Goal: Use online tool/utility: Utilize a website feature to perform a specific function

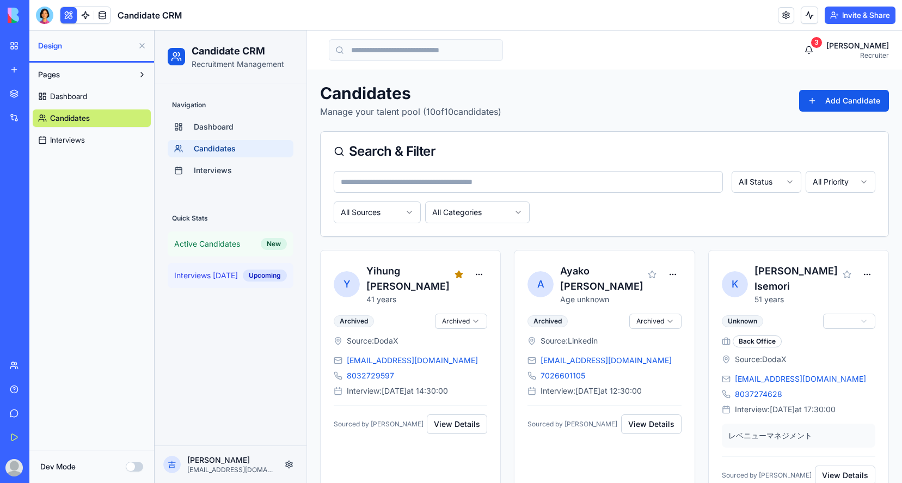
click at [14, 441] on link "Get Started" at bounding box center [25, 437] width 44 height 22
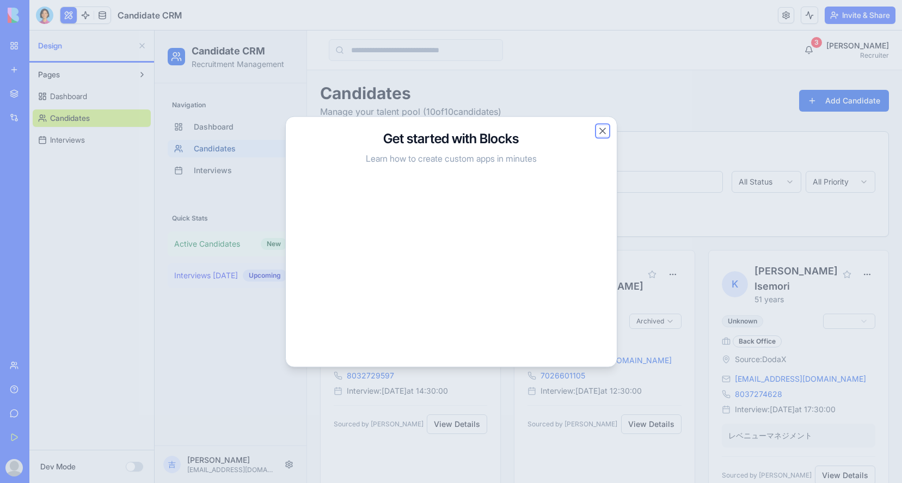
click at [601, 131] on button "Close" at bounding box center [602, 130] width 11 height 11
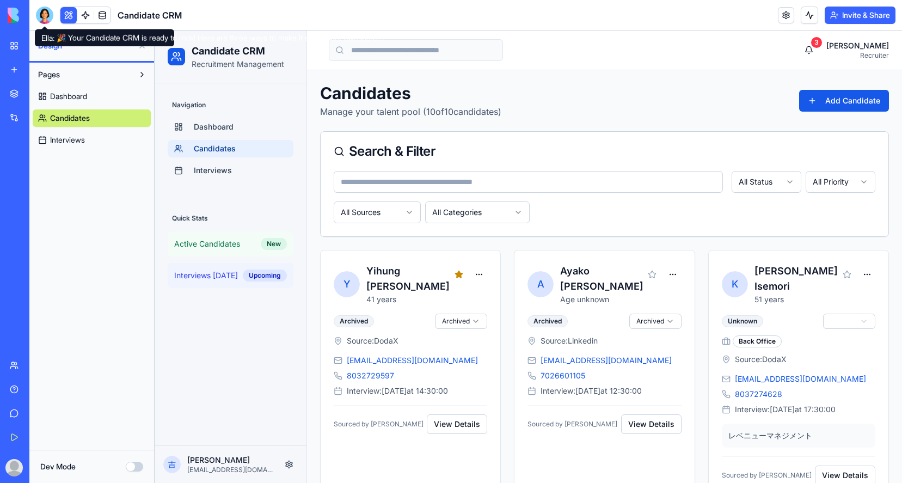
click at [41, 13] on div at bounding box center [44, 15] width 17 height 17
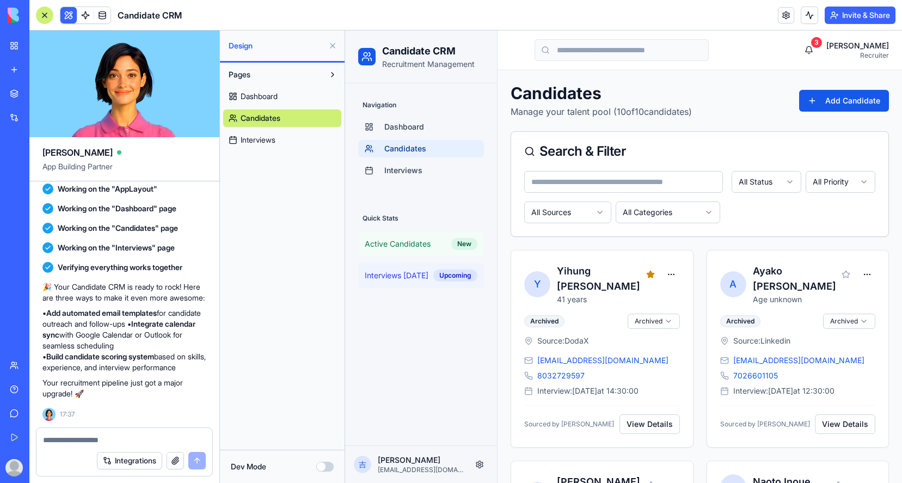
click at [101, 439] on textarea at bounding box center [124, 439] width 163 height 11
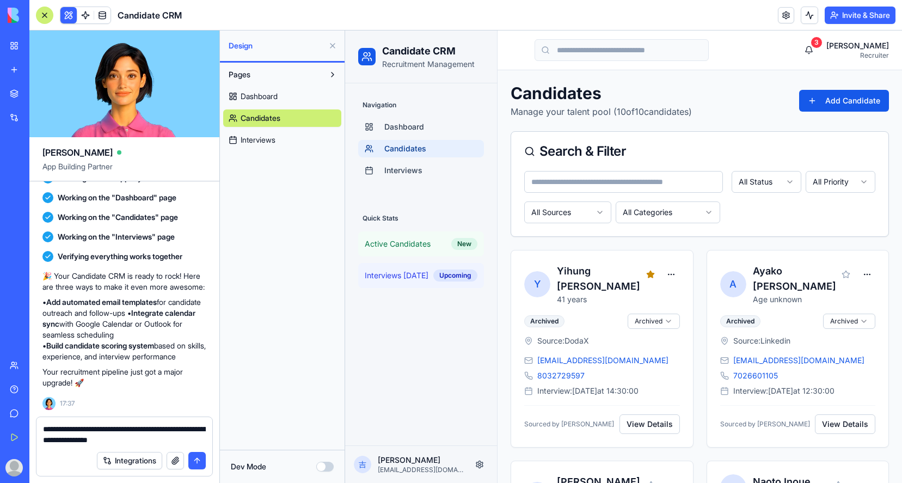
type textarea "**********"
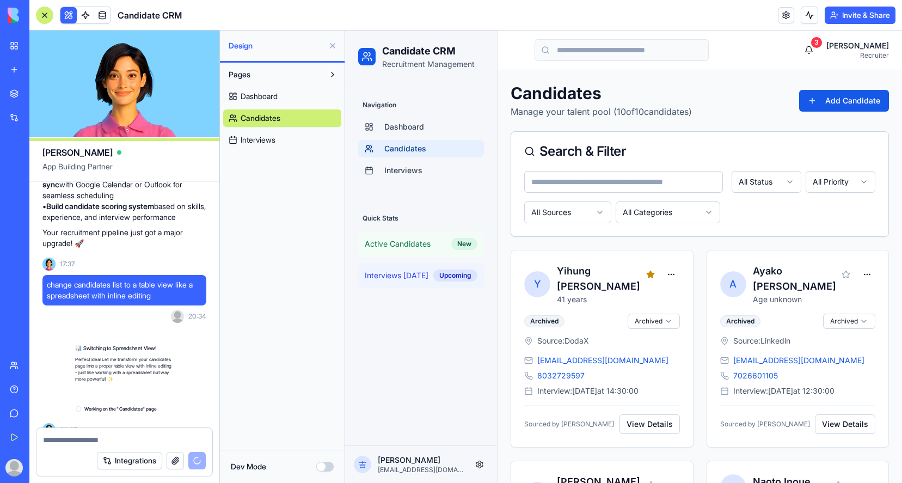
scroll to position [767, 0]
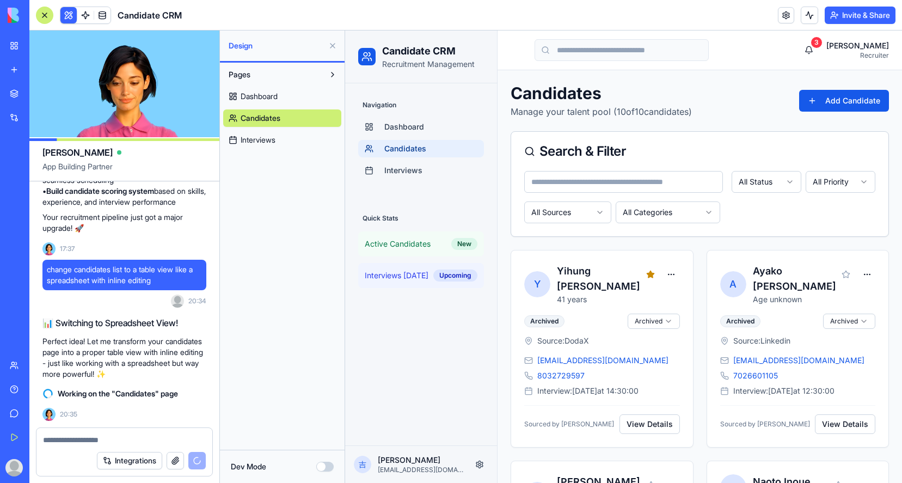
click at [333, 45] on button at bounding box center [332, 45] width 17 height 17
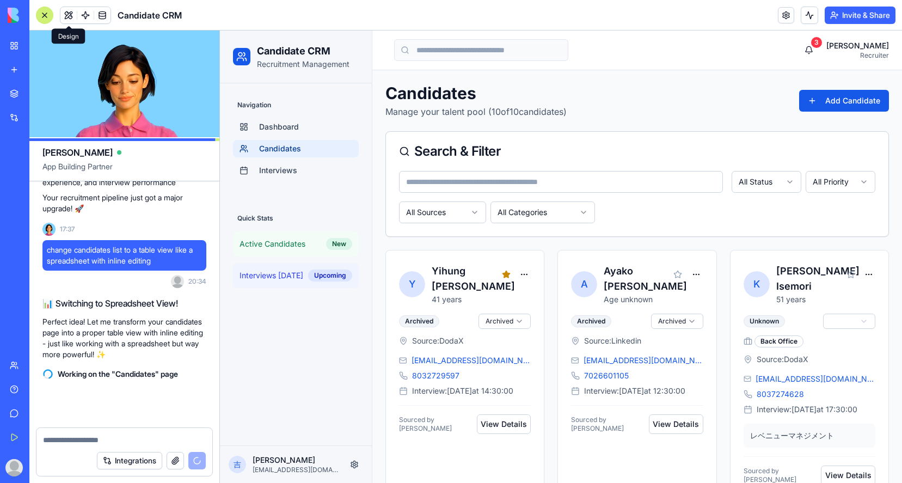
scroll to position [786, 0]
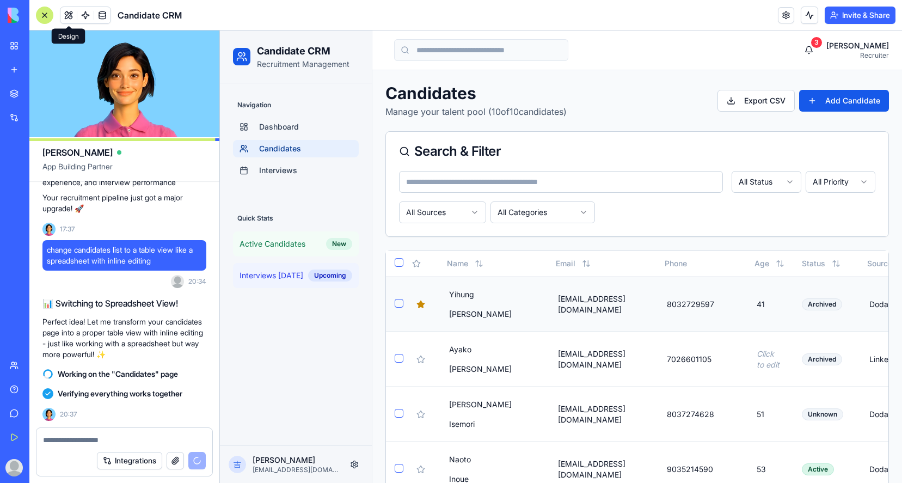
click at [584, 309] on div "[EMAIL_ADDRESS][DOMAIN_NAME]" at bounding box center [601, 304] width 91 height 26
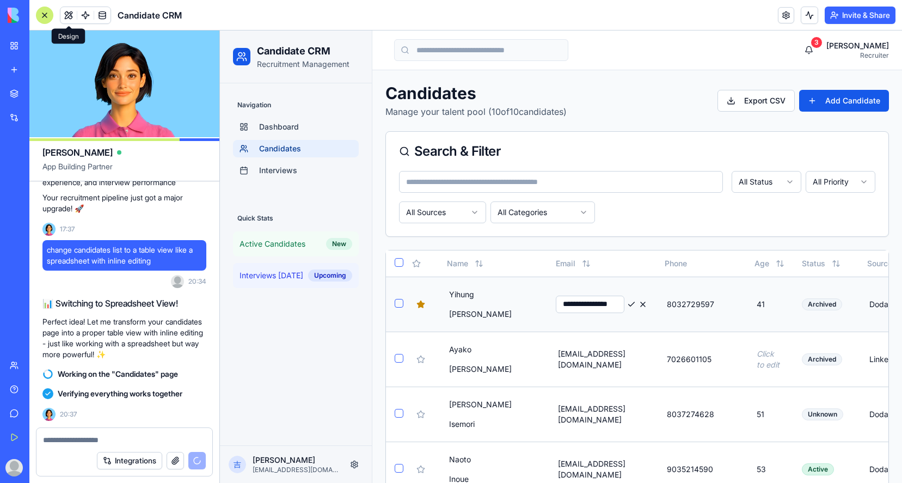
click at [647, 304] on button at bounding box center [642, 304] width 9 height 13
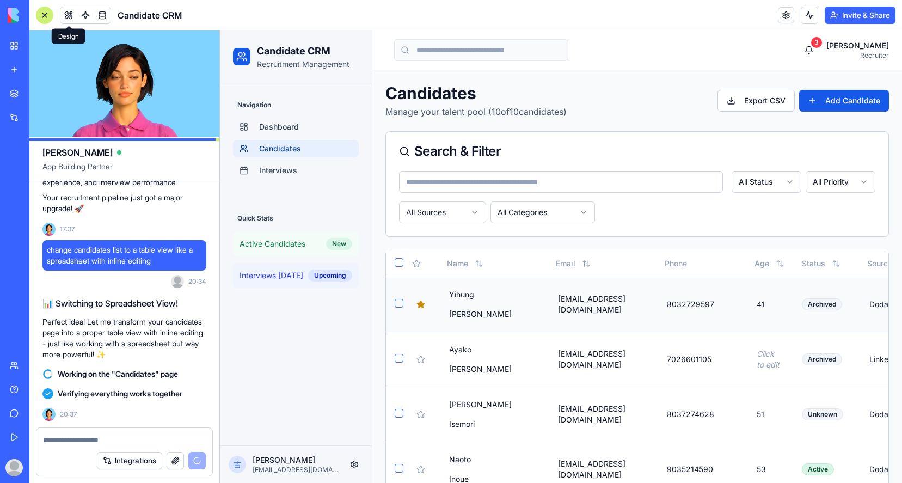
click at [476, 299] on div "Yihung" at bounding box center [492, 294] width 91 height 17
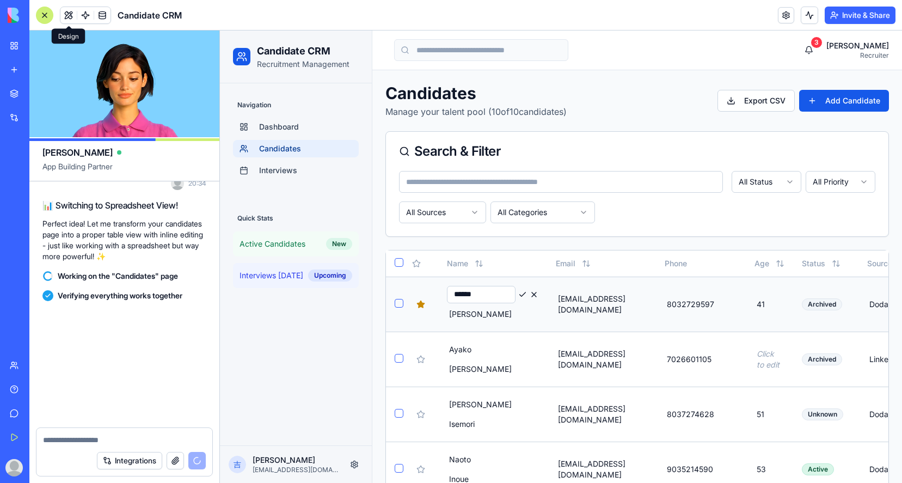
scroll to position [934, 0]
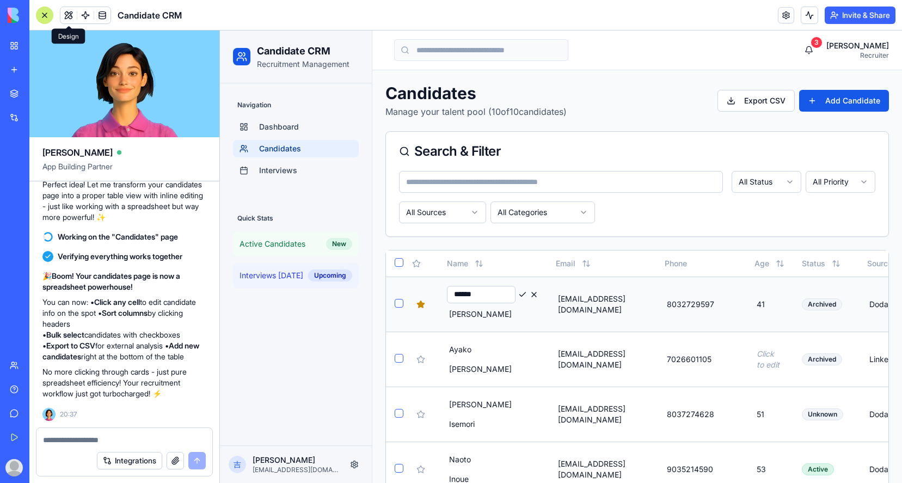
click at [536, 294] on button at bounding box center [533, 294] width 9 height 13
click at [47, 15] on div at bounding box center [44, 15] width 17 height 17
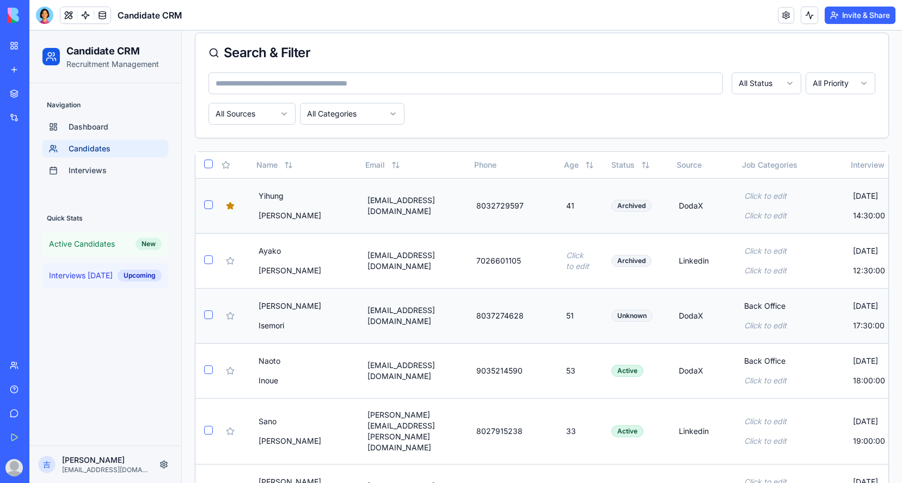
scroll to position [99, 0]
click at [465, 300] on td "[EMAIL_ADDRESS][DOMAIN_NAME]" at bounding box center [411, 314] width 109 height 55
click at [274, 304] on div "[PERSON_NAME]" at bounding box center [301, 305] width 91 height 17
click at [345, 305] on button at bounding box center [343, 305] width 9 height 13
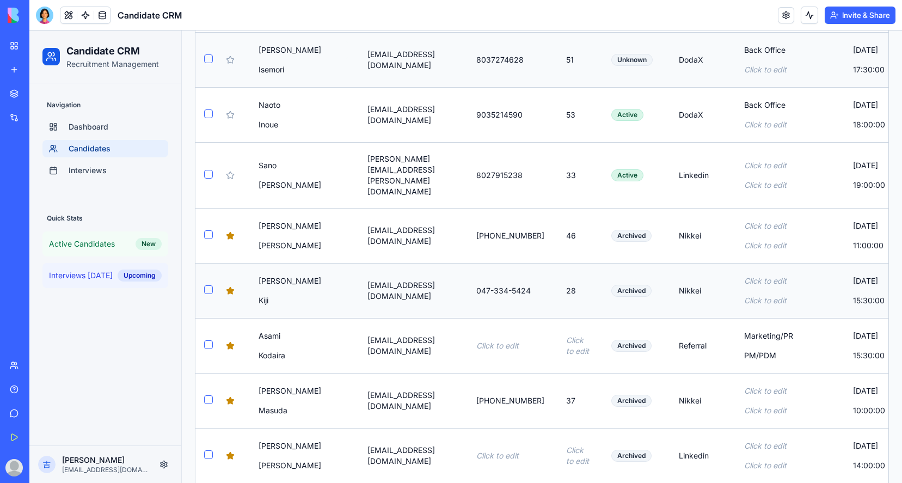
scroll to position [405, 0]
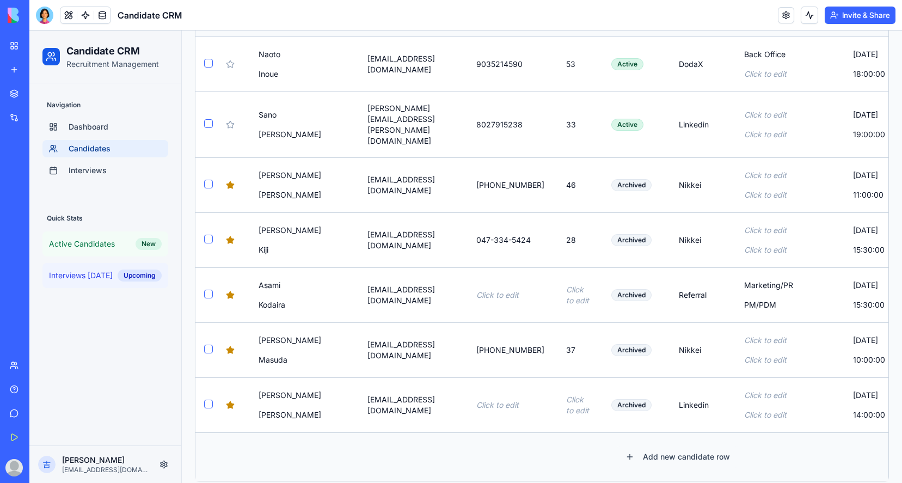
click at [698, 446] on button "Add new candidate row" at bounding box center [678, 457] width 122 height 22
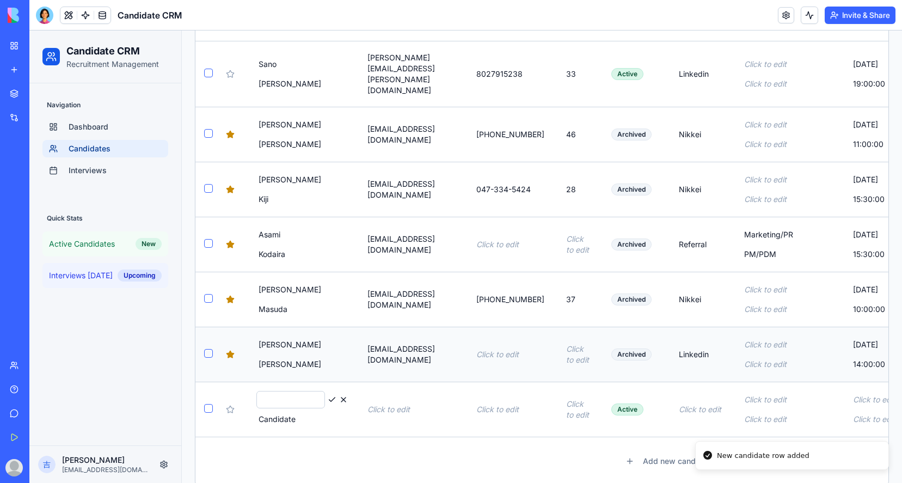
scroll to position [460, 0]
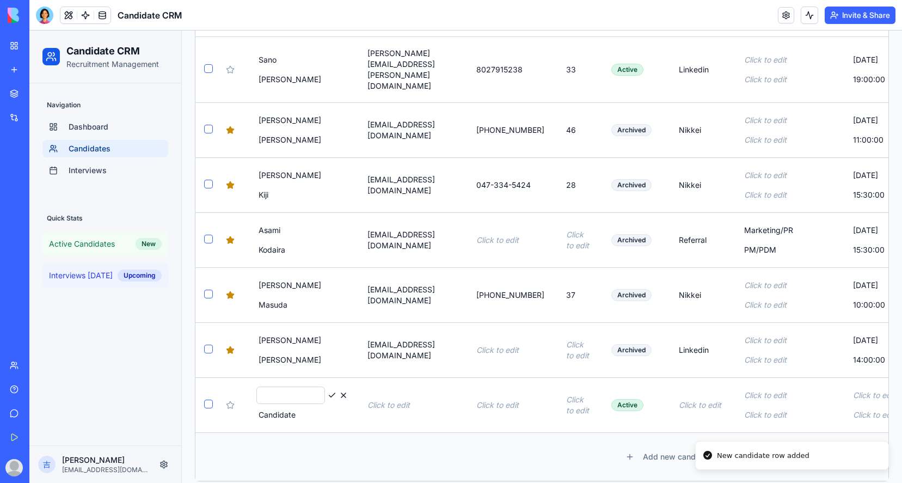
click at [435, 436] on td "Add new candidate row" at bounding box center [677, 456] width 964 height 48
click at [345, 389] on button at bounding box center [343, 395] width 9 height 13
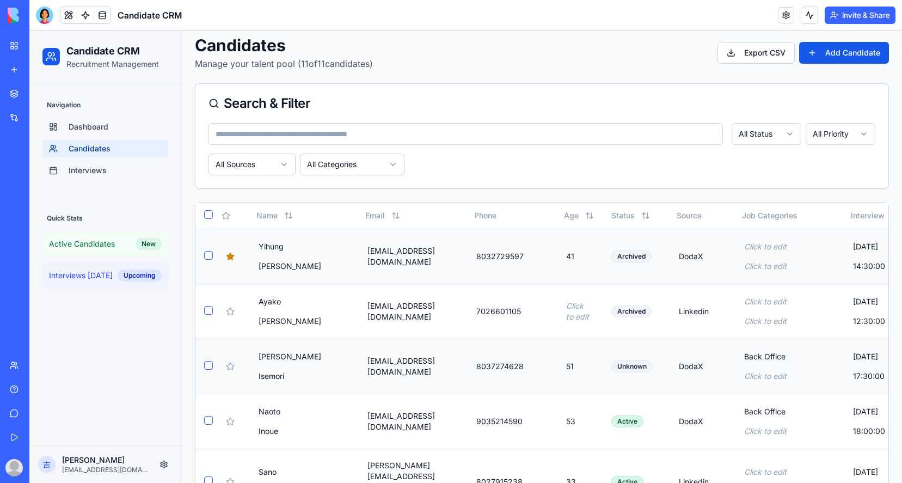
scroll to position [0, 0]
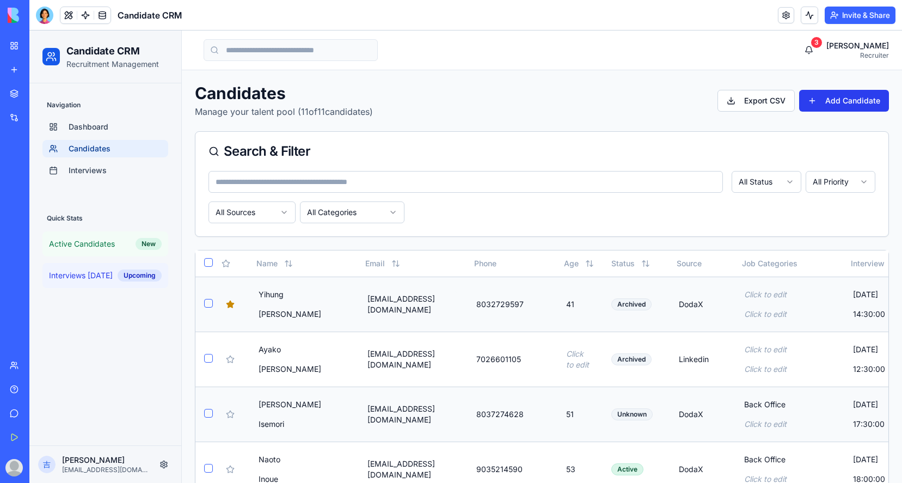
click at [850, 98] on button "Add Candidate" at bounding box center [844, 101] width 90 height 22
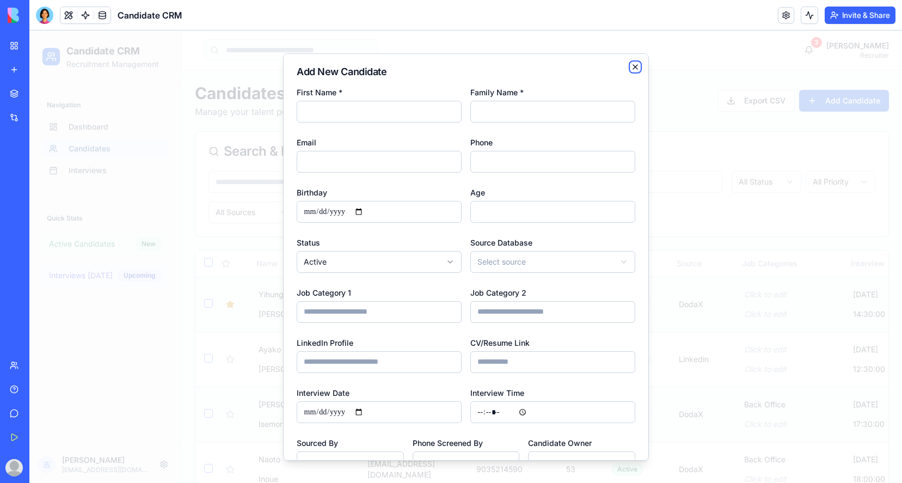
click at [635, 65] on icon "button" at bounding box center [635, 67] width 9 height 9
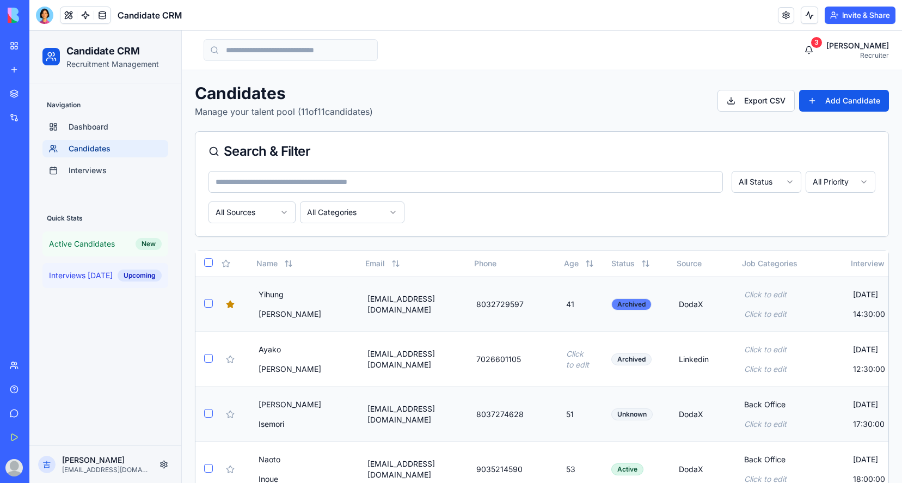
click at [652, 306] on div "Archived" at bounding box center [631, 304] width 40 height 12
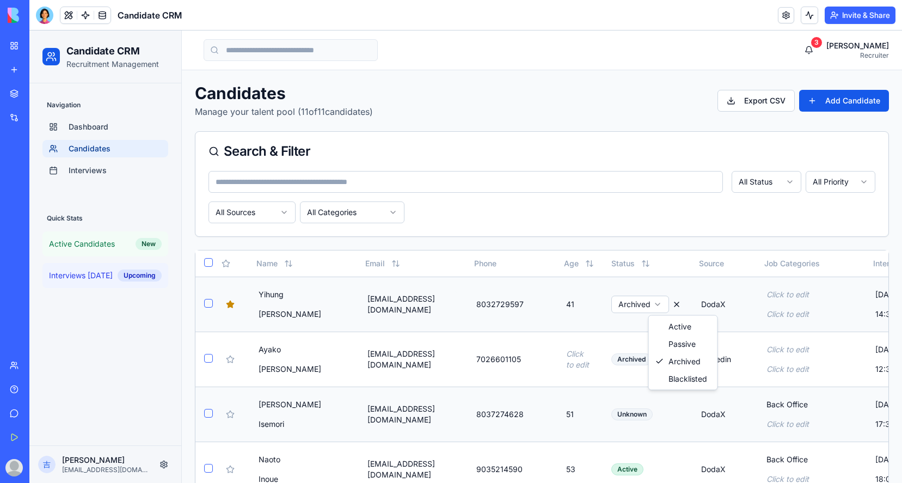
click at [676, 306] on html "Candidate CRM Recruitment Management Navigation Dashboard Candidates Interviews…" at bounding box center [465, 492] width 873 height 924
click at [682, 305] on button at bounding box center [676, 304] width 10 height 13
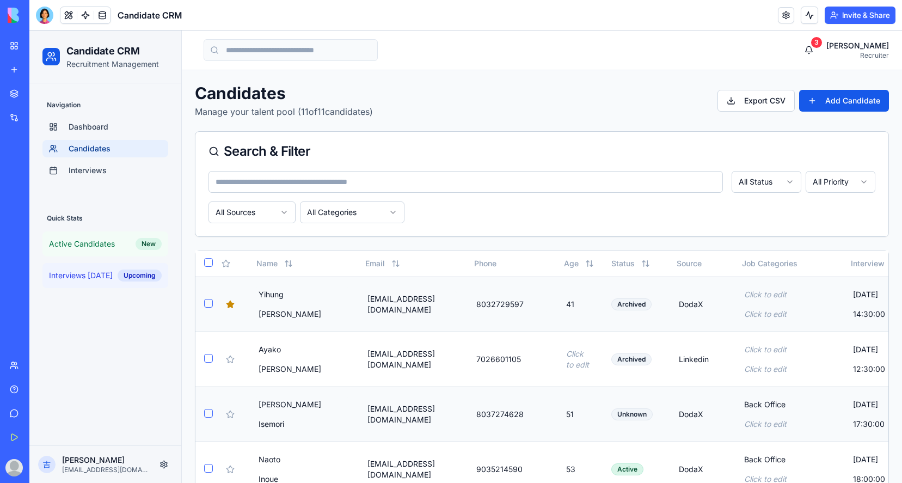
click at [544, 307] on div "8032729597" at bounding box center [510, 304] width 72 height 17
click at [549, 305] on button at bounding box center [542, 304] width 13 height 13
click at [66, 13] on button at bounding box center [68, 15] width 16 height 16
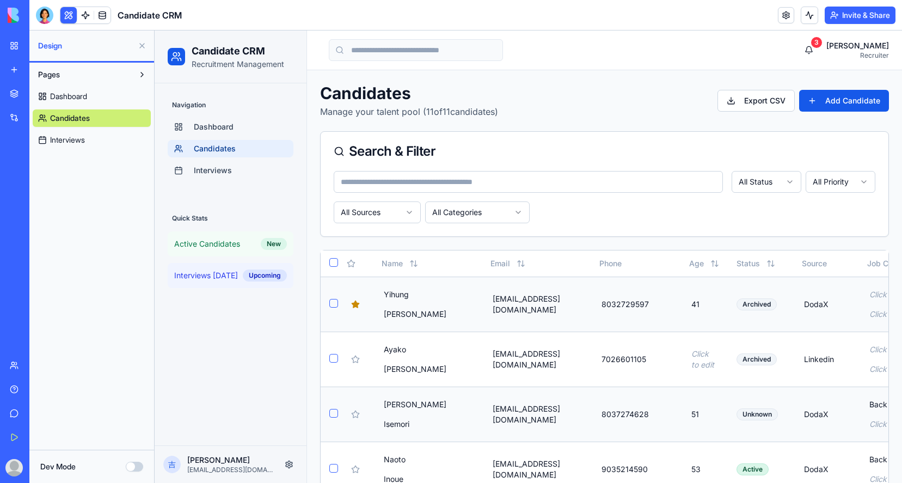
click at [136, 467] on button "Dev Mode" at bounding box center [134, 467] width 17 height 10
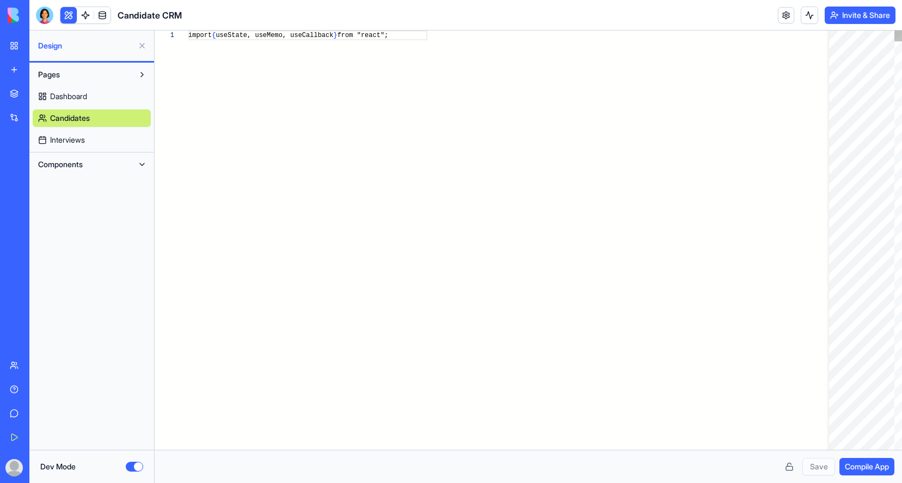
scroll to position [69, 0]
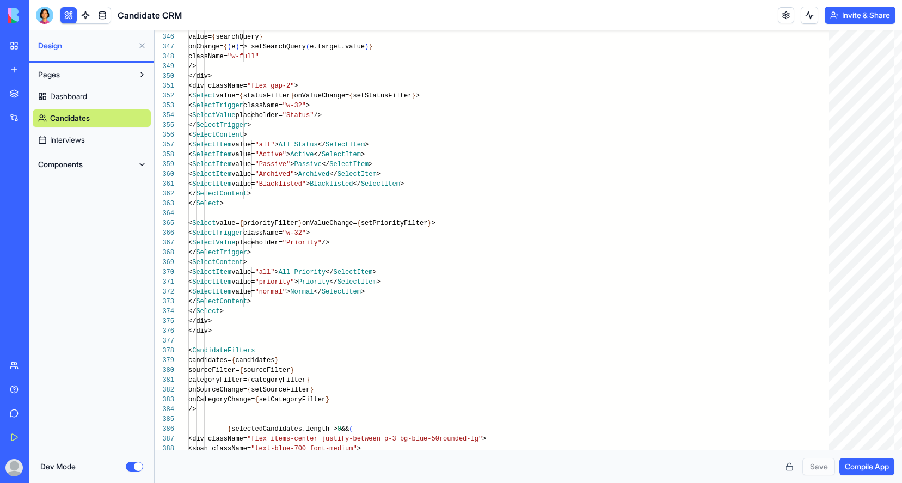
click at [131, 466] on button "Dev Mode" at bounding box center [134, 467] width 17 height 10
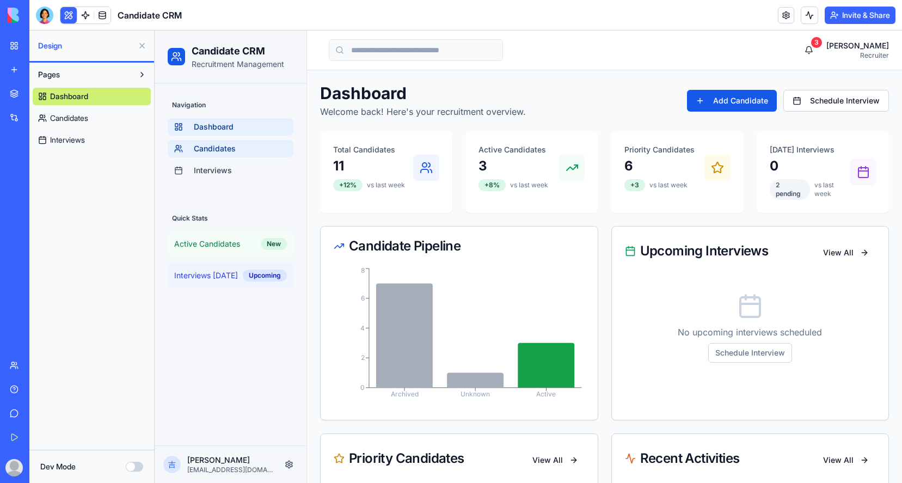
click at [219, 149] on span "Candidates" at bounding box center [215, 148] width 42 height 11
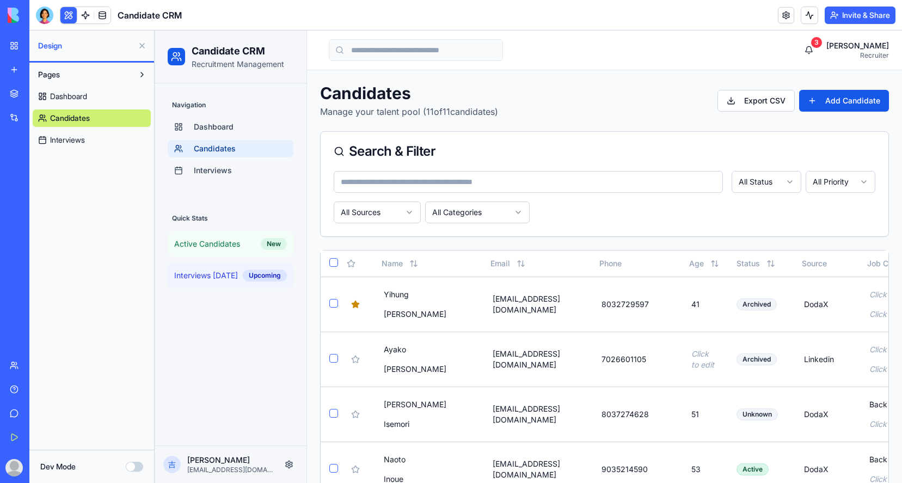
click at [112, 119] on link "Candidates" at bounding box center [92, 117] width 118 height 17
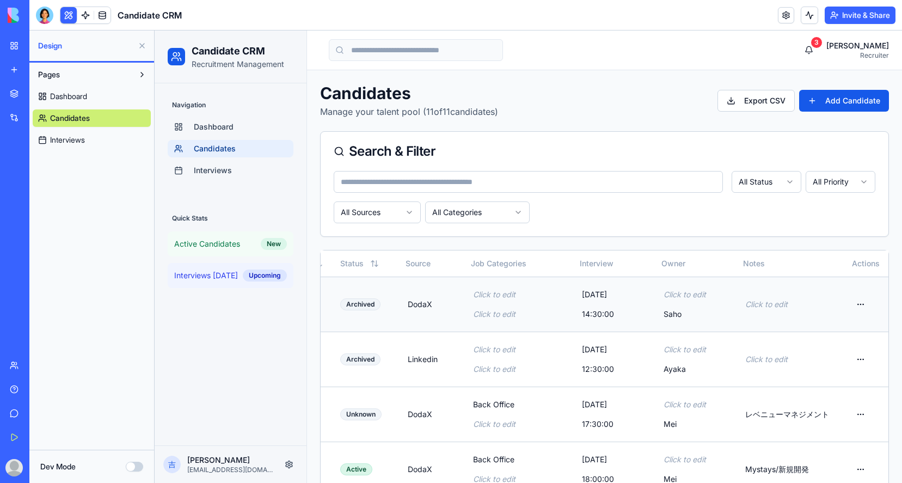
scroll to position [0, 433]
click at [859, 304] on html "Candidate CRM Recruitment Management Navigation Dashboard Candidates Interviews…" at bounding box center [528, 492] width 747 height 924
click at [855, 325] on div "Edit Details" at bounding box center [833, 326] width 68 height 17
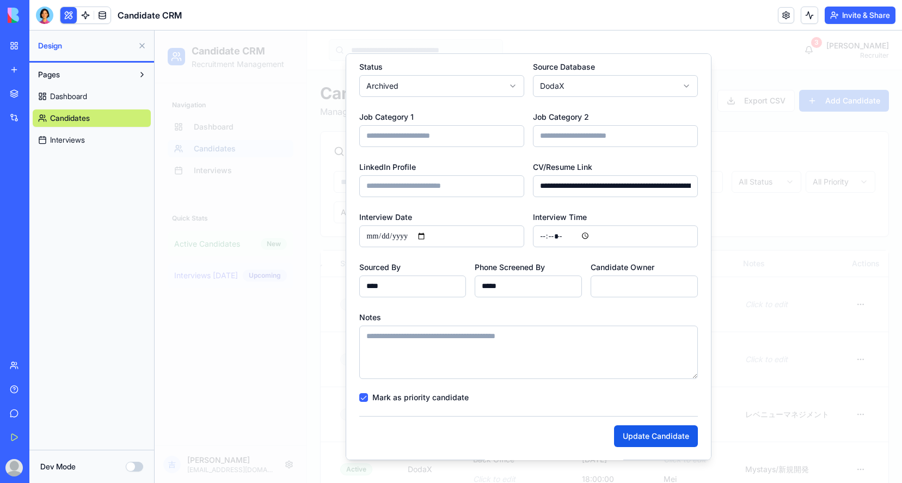
scroll to position [0, 0]
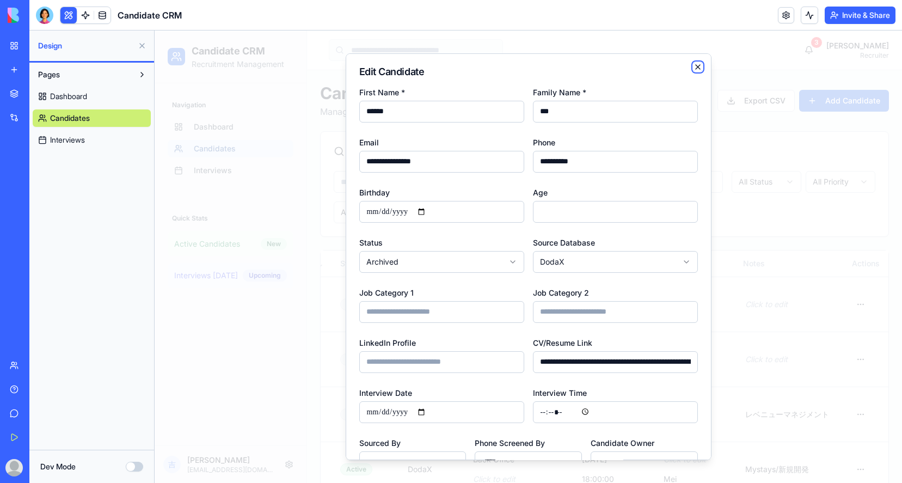
click at [700, 66] on icon "button" at bounding box center [698, 67] width 9 height 9
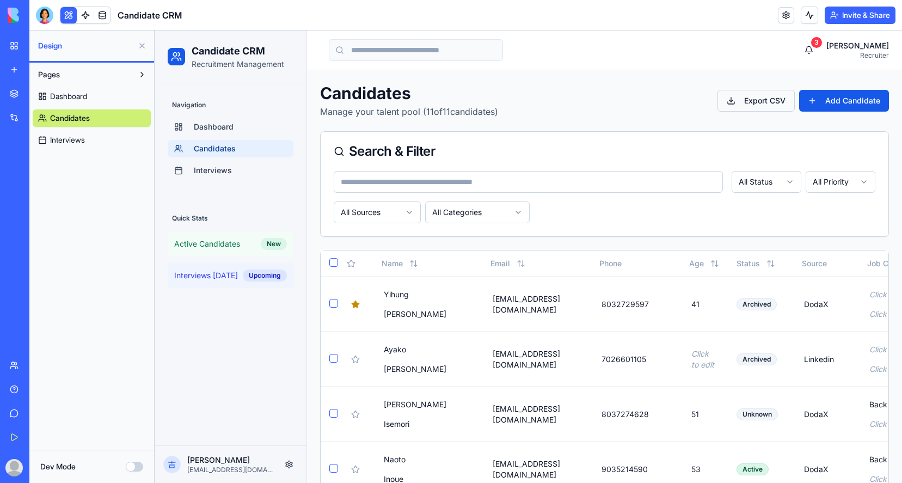
click at [749, 100] on button "Export CSV" at bounding box center [756, 101] width 77 height 22
click at [793, 140] on div "Search & Filter" at bounding box center [605, 151] width 568 height 39
click at [15, 196] on div "AI Logo Generator" at bounding box center [12, 193] width 5 height 11
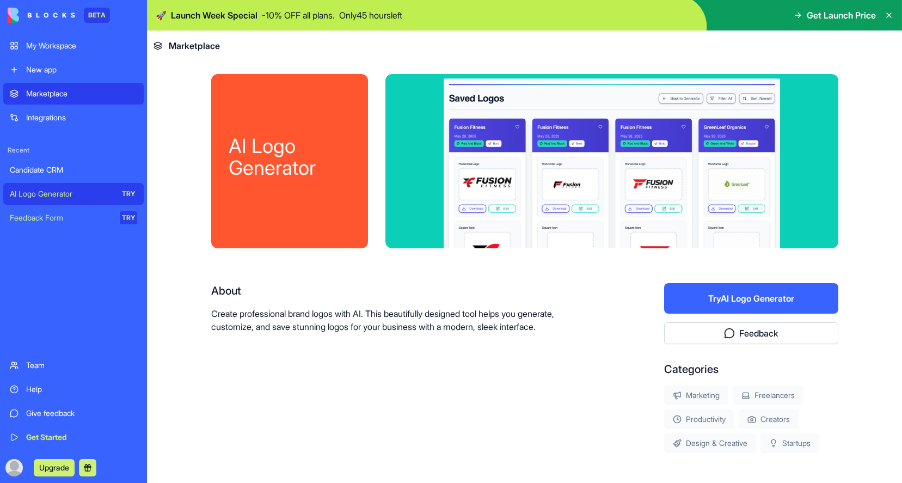
click at [751, 302] on button "Try AI Logo Generator" at bounding box center [751, 298] width 174 height 30
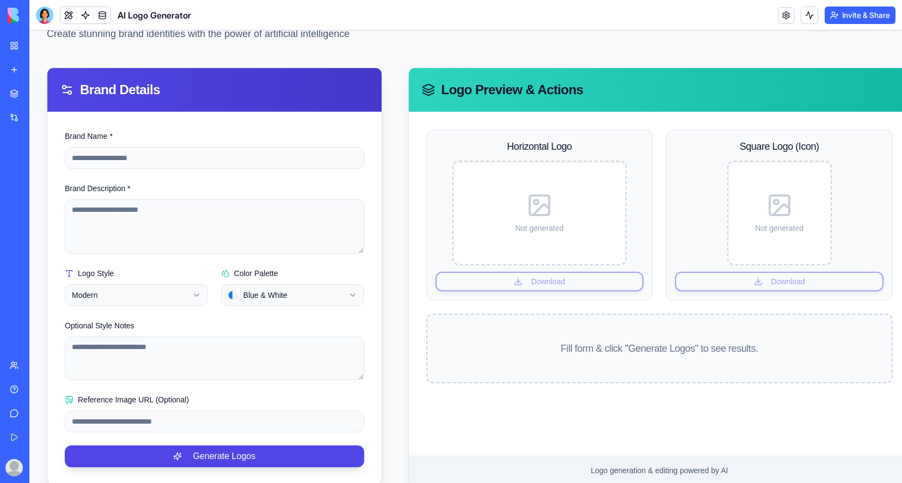
scroll to position [94, 0]
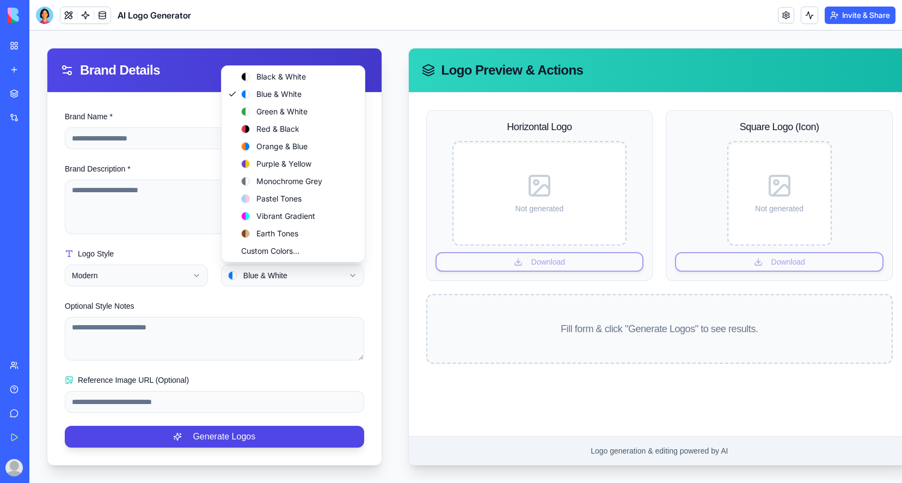
click at [355, 274] on html "**********" at bounding box center [465, 210] width 873 height 546
select select "**********"
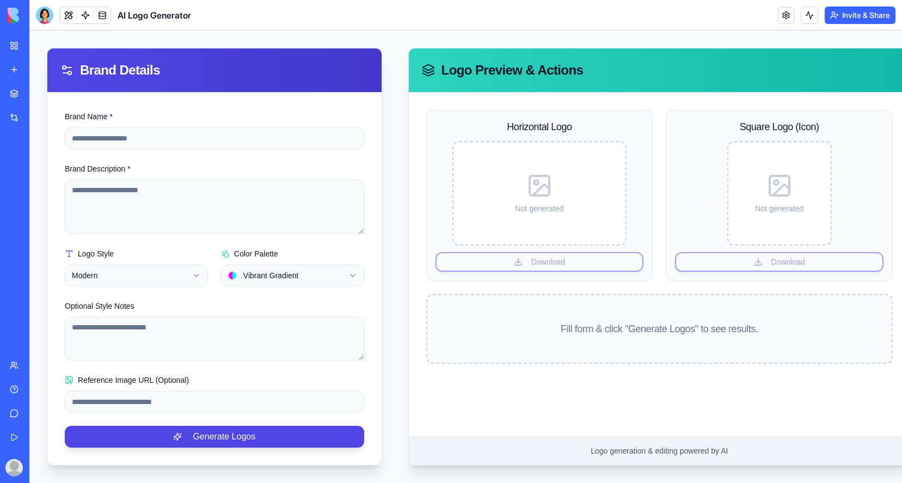
click at [371, 246] on div "**********" at bounding box center [214, 279] width 334 height 372
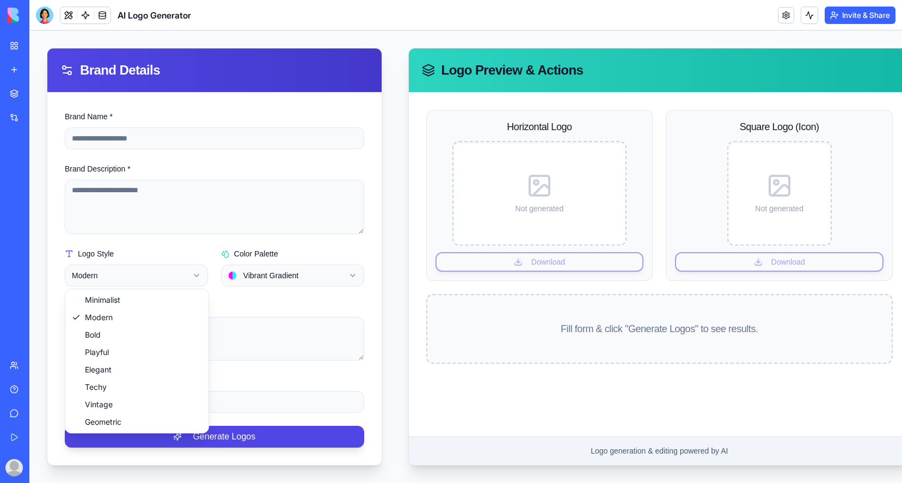
click at [194, 275] on html "**********" at bounding box center [465, 210] width 873 height 546
select select "**********"
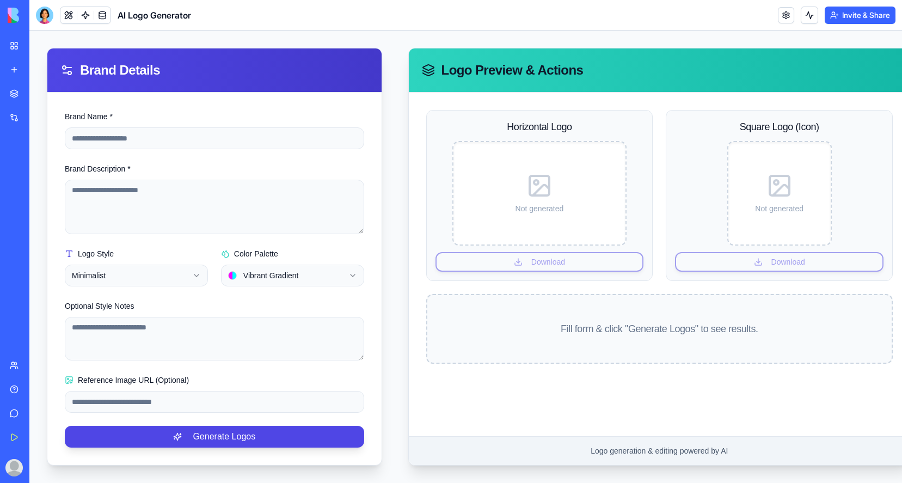
click at [378, 279] on div "**********" at bounding box center [214, 279] width 334 height 372
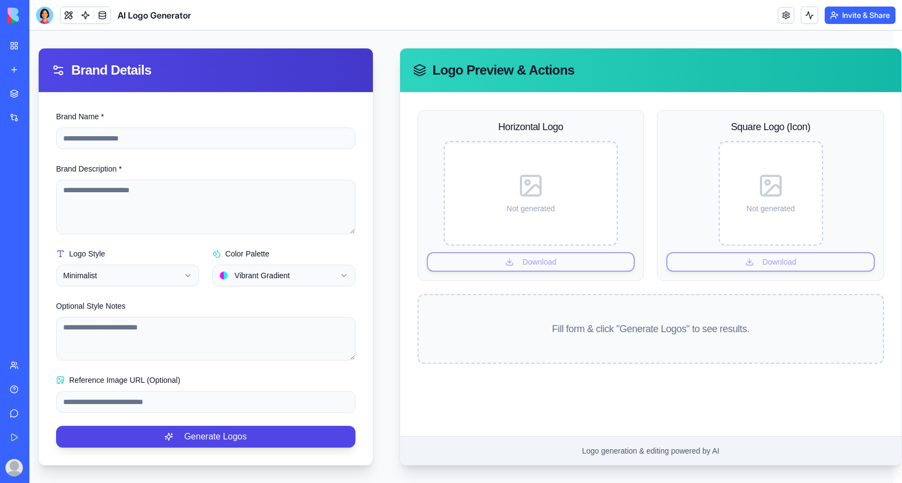
click at [40, 46] on div "My Workspace" at bounding box center [33, 45] width 14 height 11
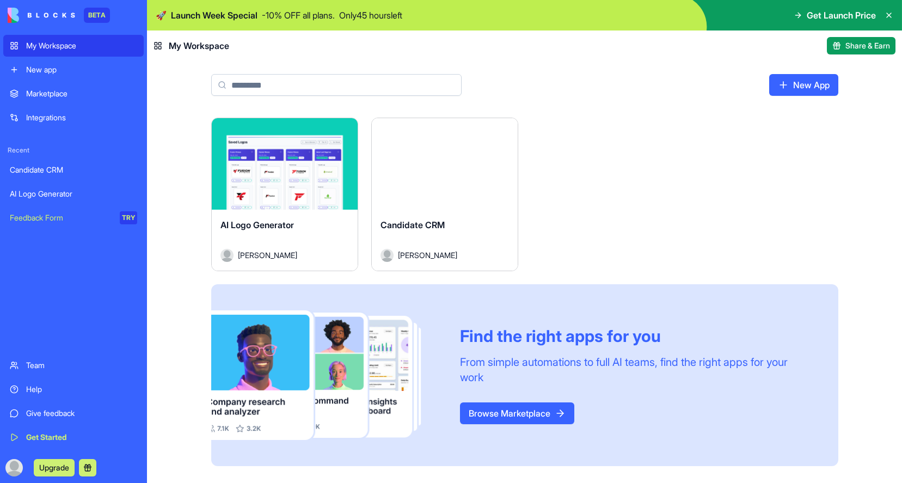
click at [36, 114] on div "Integrations" at bounding box center [81, 117] width 111 height 11
